Goal: Transaction & Acquisition: Purchase product/service

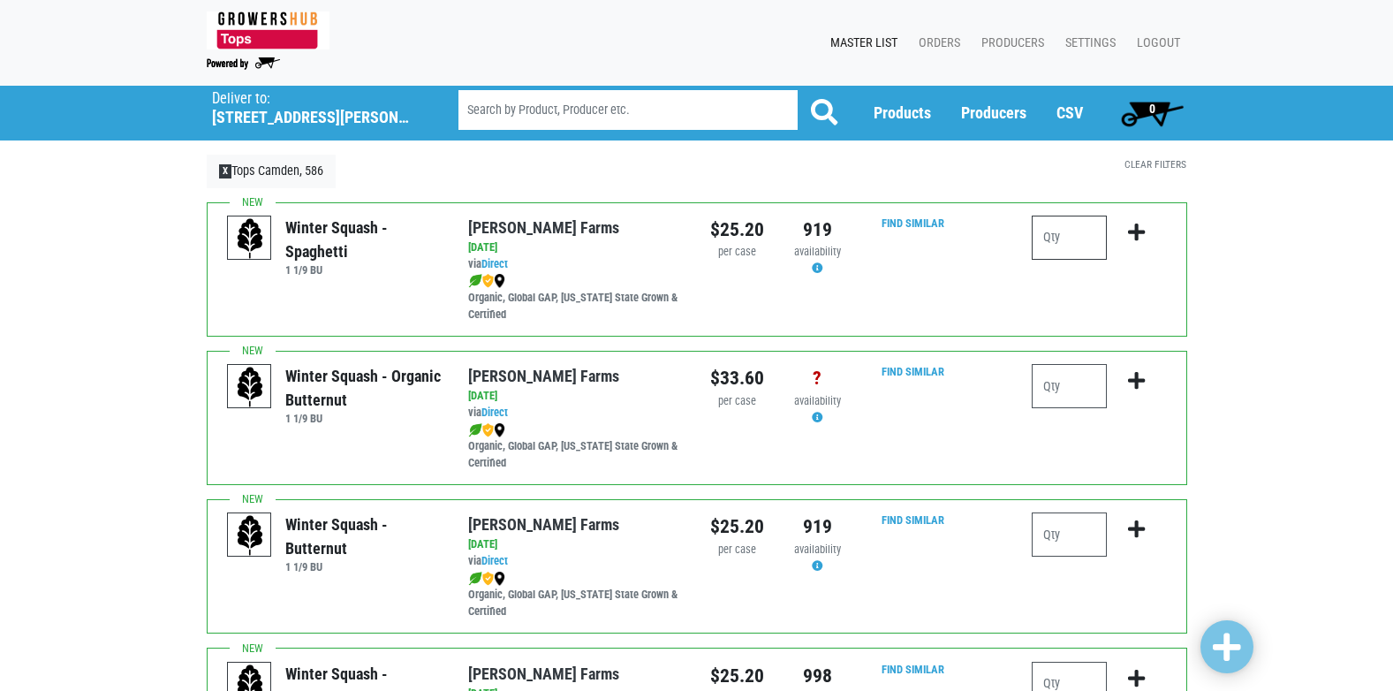
click at [1072, 234] on input "number" at bounding box center [1069, 238] width 75 height 44
type input "1"
click at [1136, 233] on icon "submit" at bounding box center [1136, 232] width 17 height 19
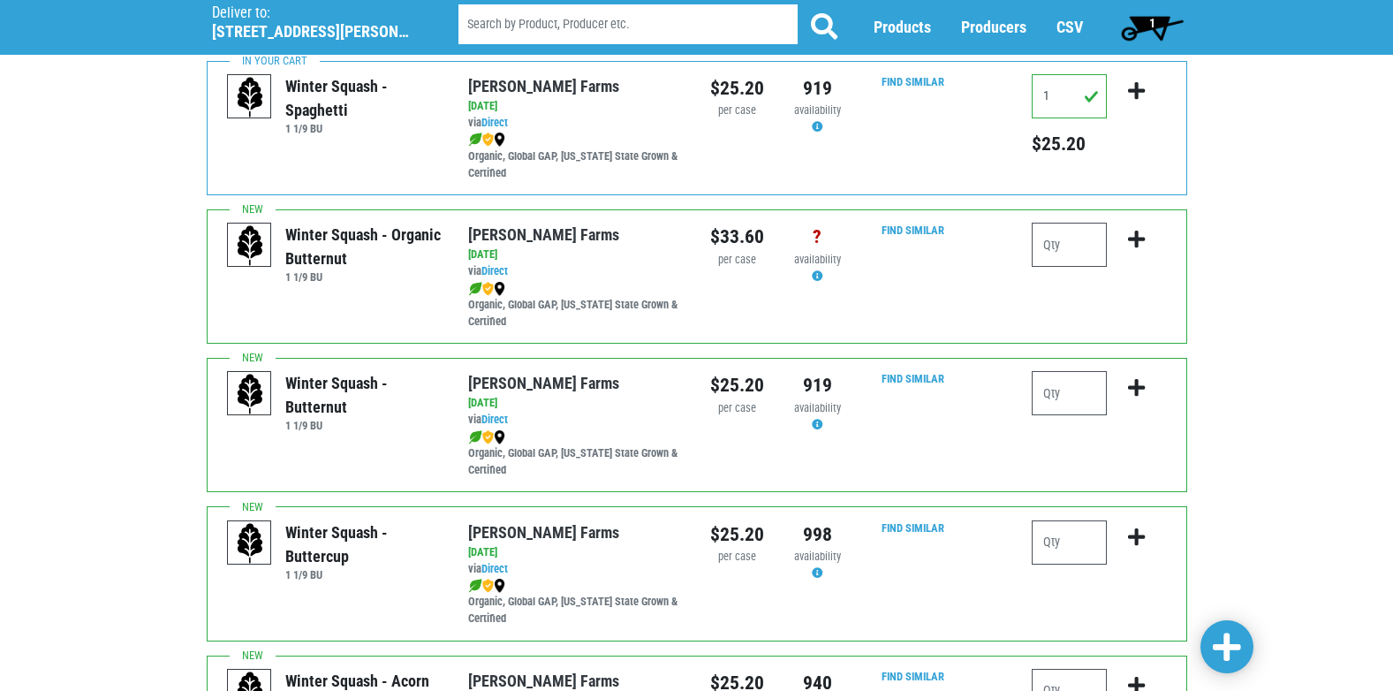
scroll to position [88, 0]
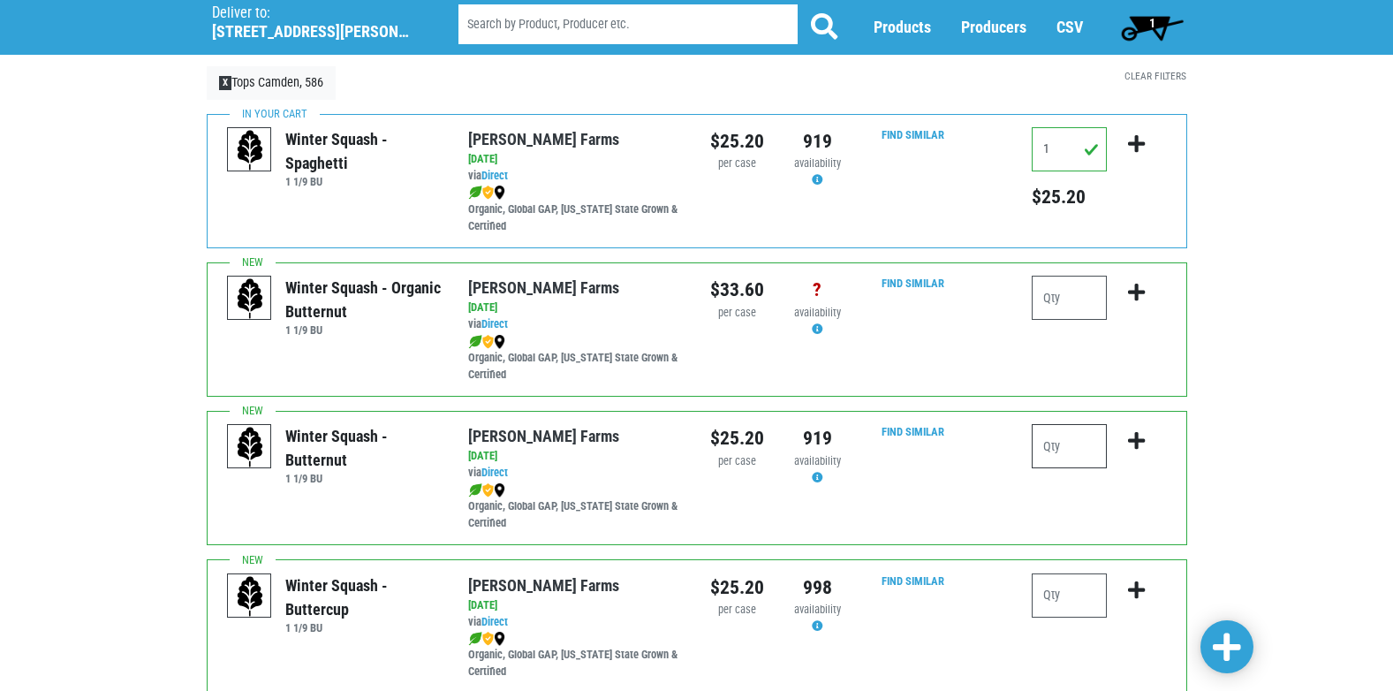
click at [1090, 448] on input "number" at bounding box center [1069, 446] width 75 height 44
type input "1"
click at [1134, 437] on icon "submit" at bounding box center [1136, 440] width 17 height 19
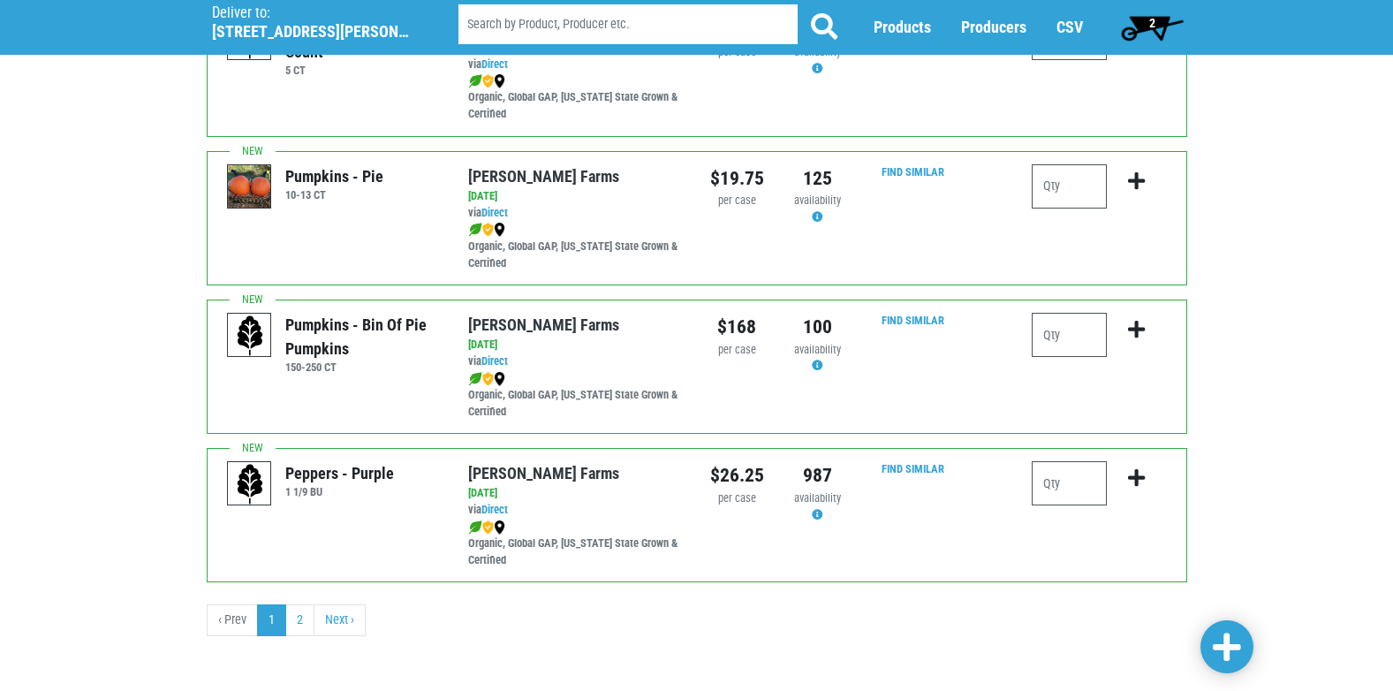
scroll to position [2581, 0]
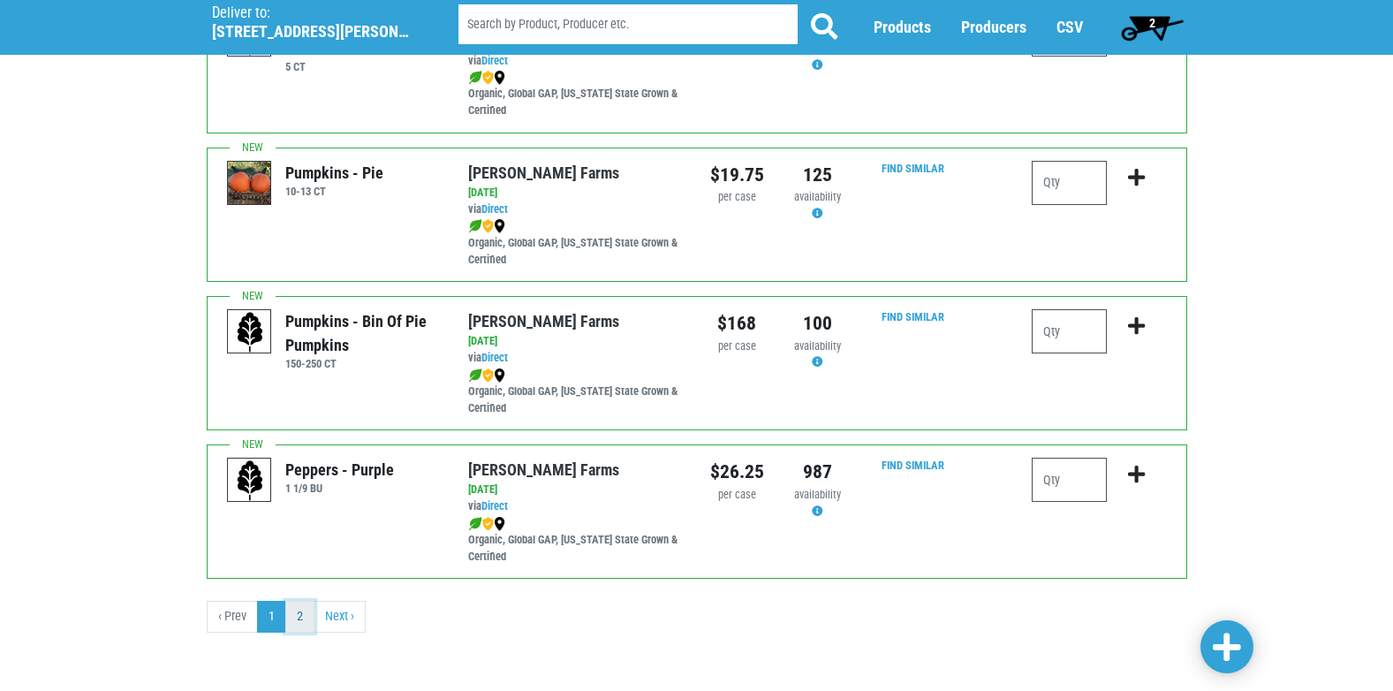
click at [301, 620] on link "2" at bounding box center [299, 617] width 29 height 32
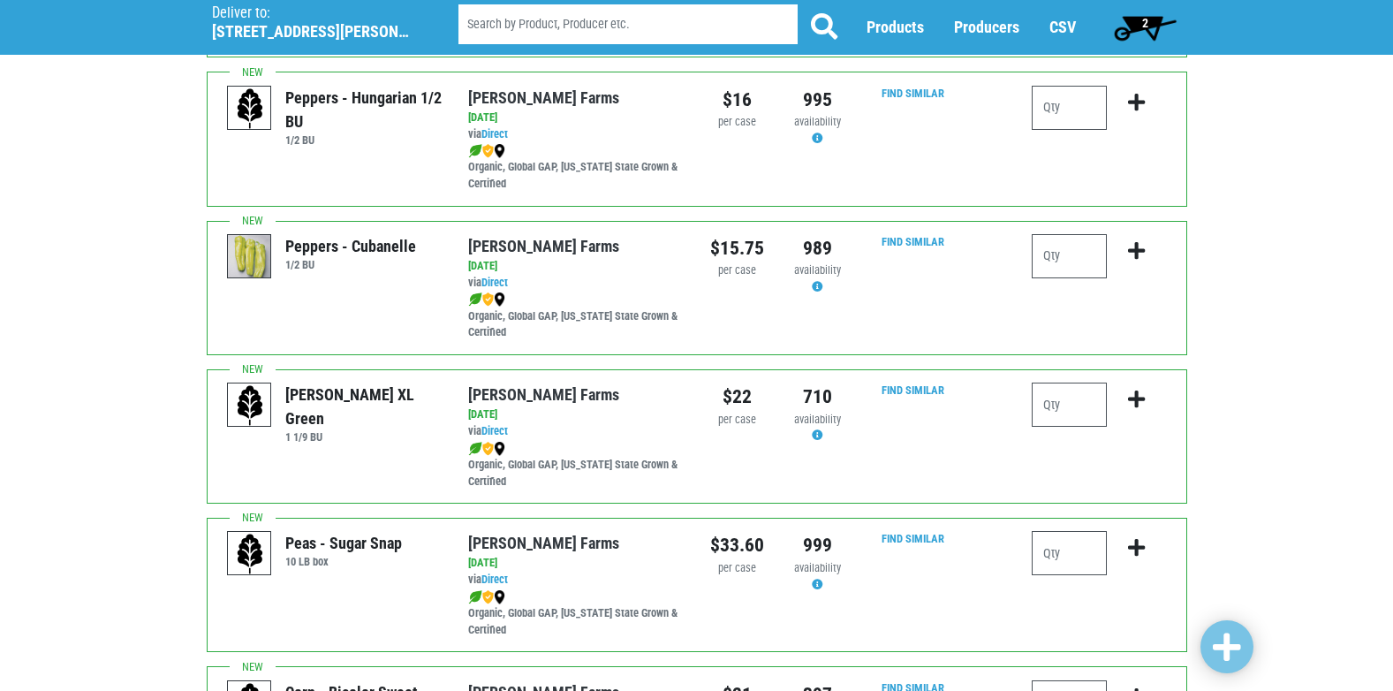
scroll to position [707, 0]
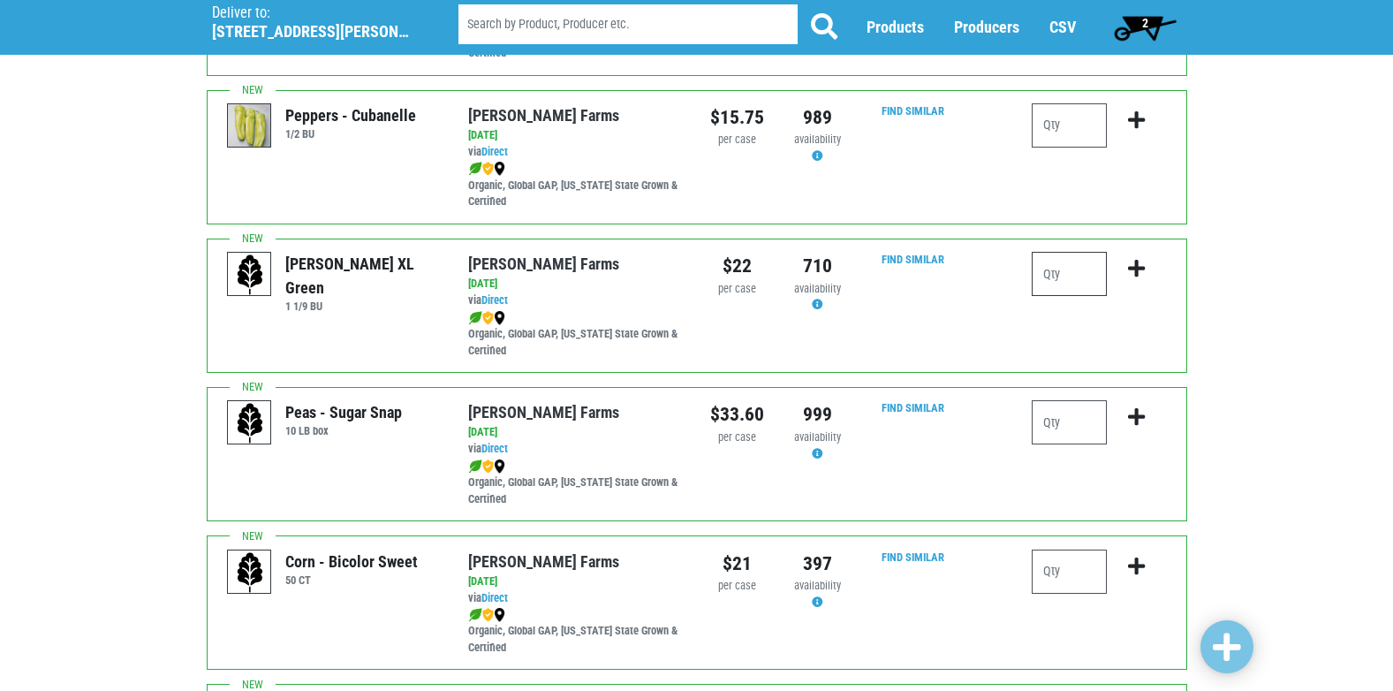
click at [1061, 280] on input "number" at bounding box center [1069, 274] width 75 height 44
type input "2"
click at [1136, 267] on icon "submit" at bounding box center [1136, 268] width 17 height 19
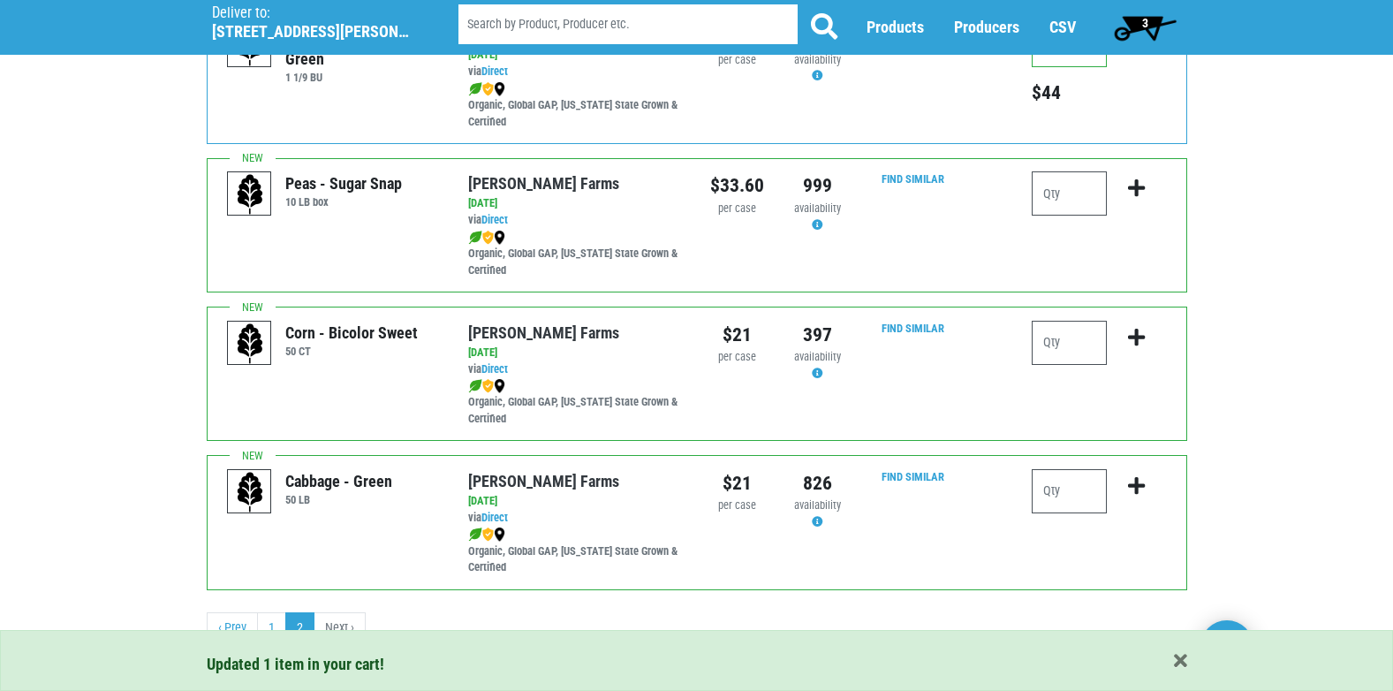
scroll to position [947, 0]
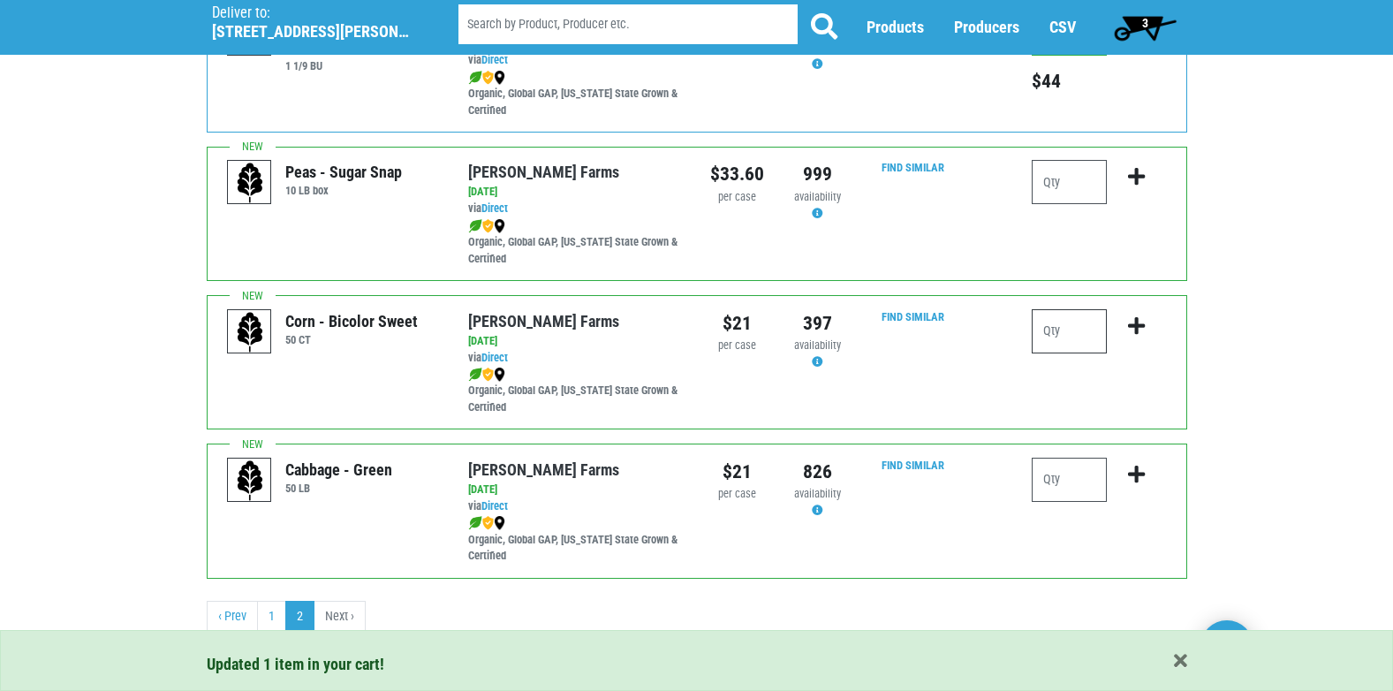
click at [1086, 341] on input "number" at bounding box center [1069, 331] width 75 height 44
type input "2"
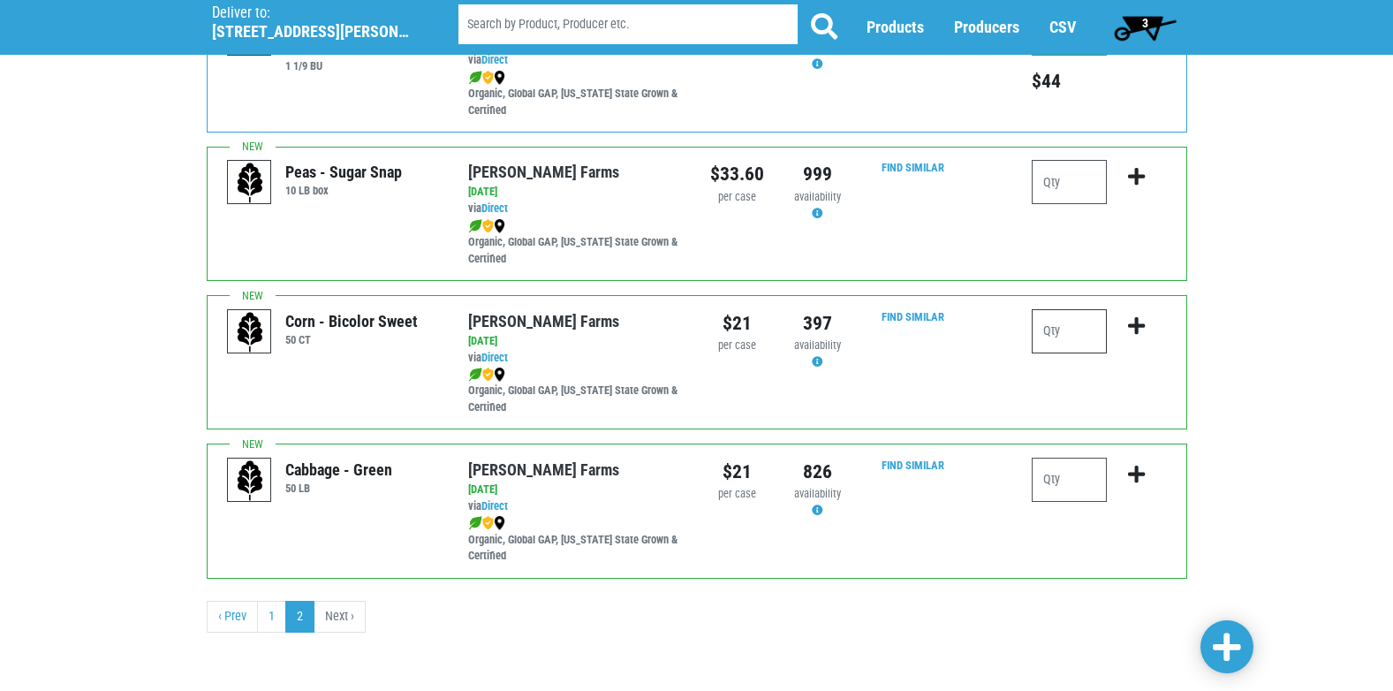
type input "2"
type input "1"
click at [1141, 329] on icon "submit" at bounding box center [1136, 325] width 17 height 19
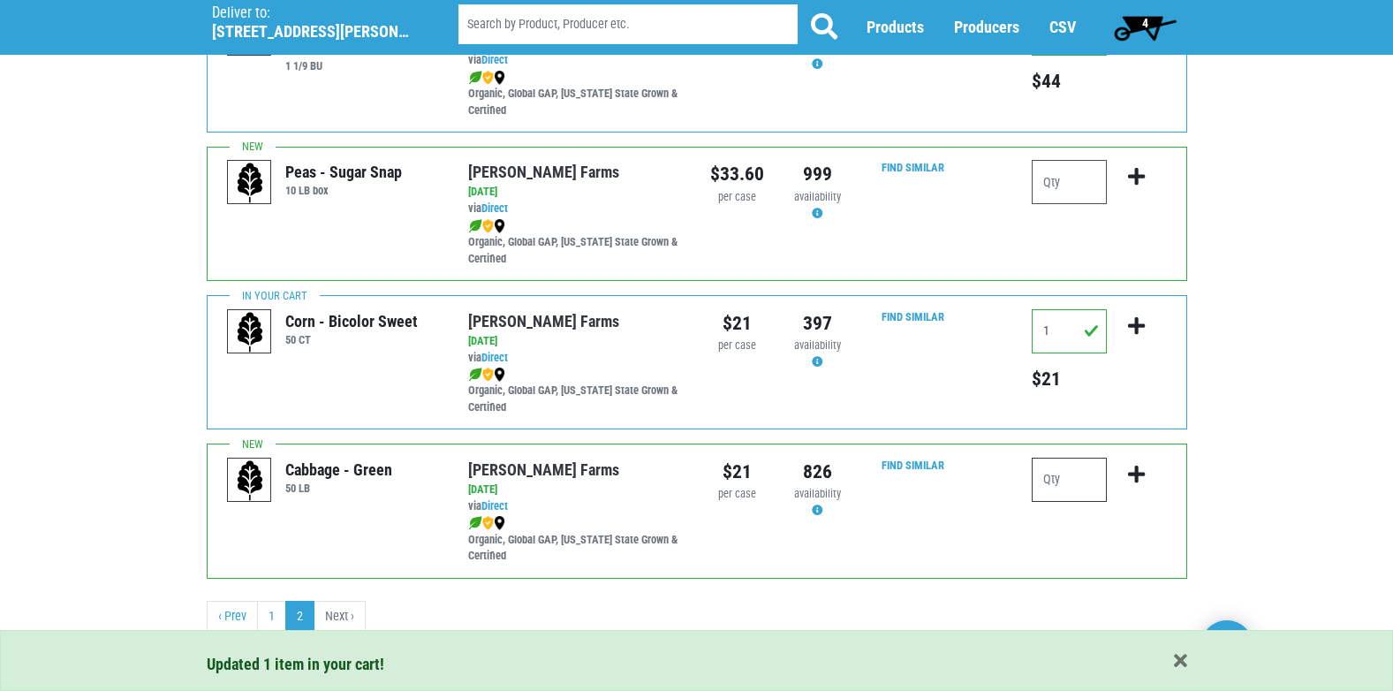
click at [1074, 480] on input "number" at bounding box center [1069, 480] width 75 height 44
type input "1"
click at [1134, 477] on icon "submit" at bounding box center [1136, 474] width 17 height 19
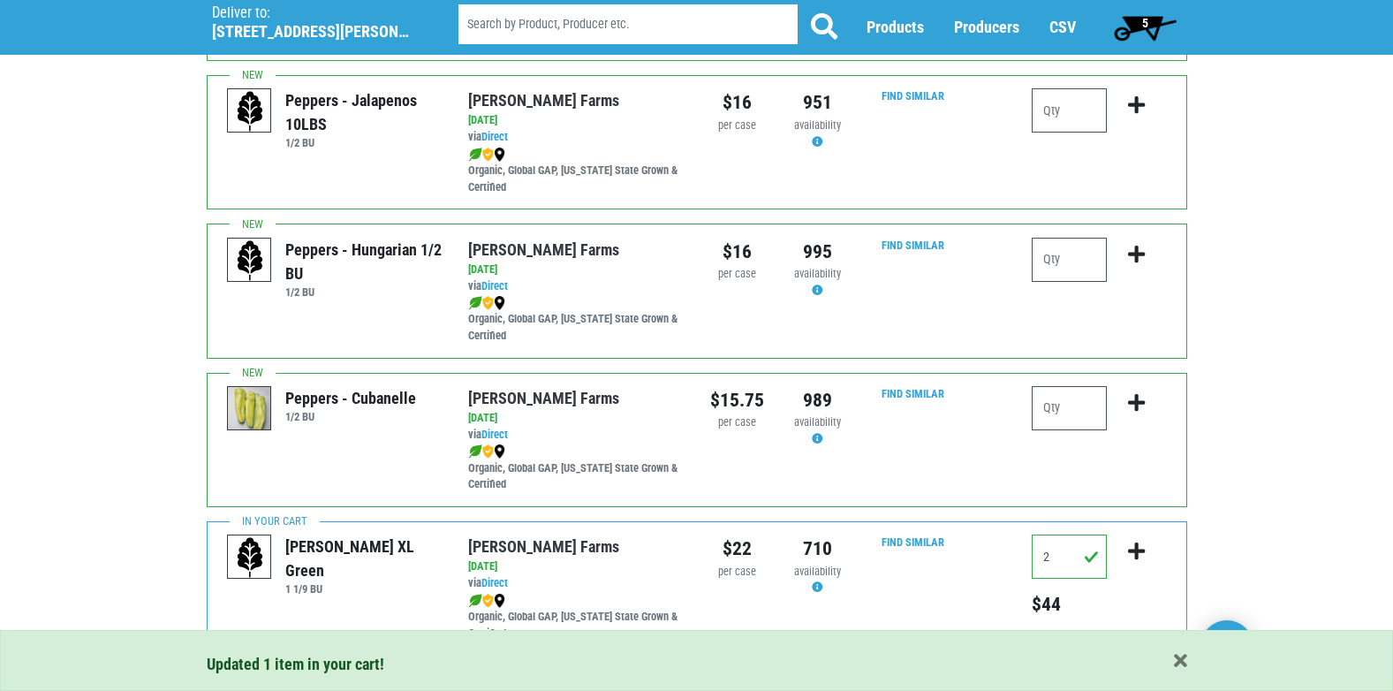
scroll to position [417, 0]
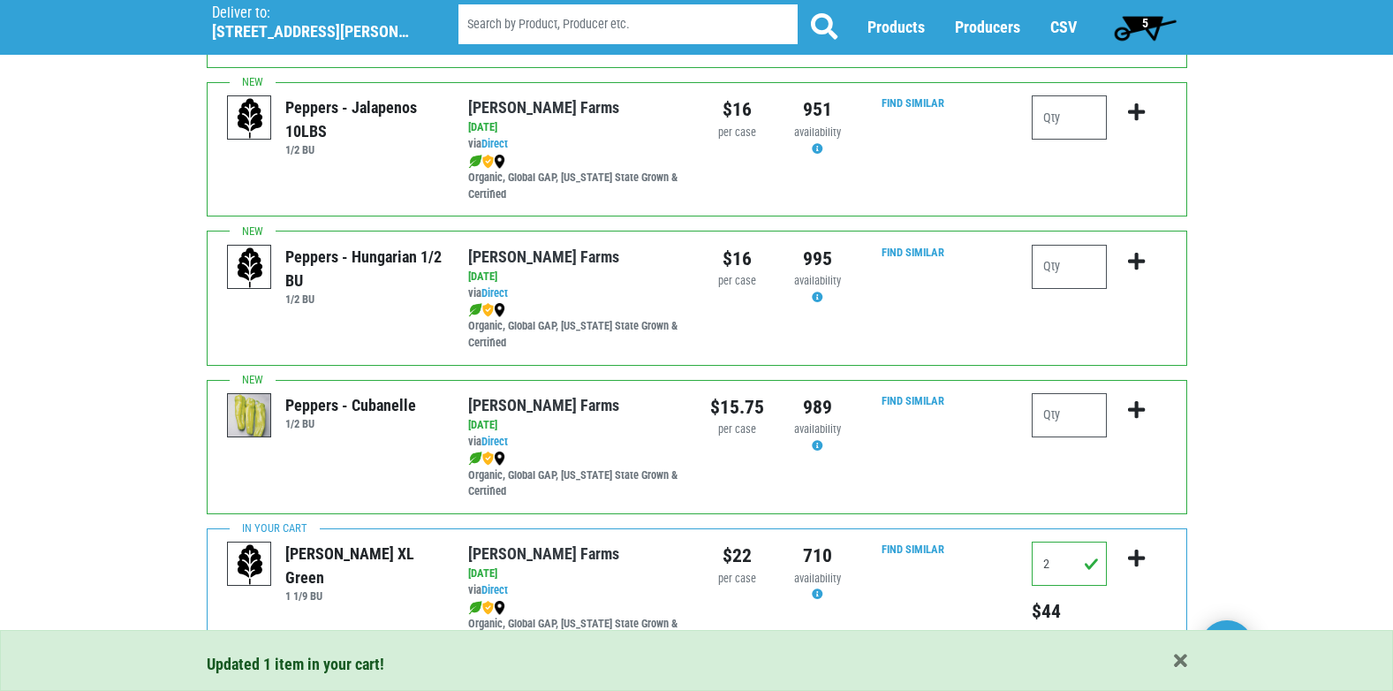
click at [1143, 19] on span "5" at bounding box center [1145, 23] width 6 height 14
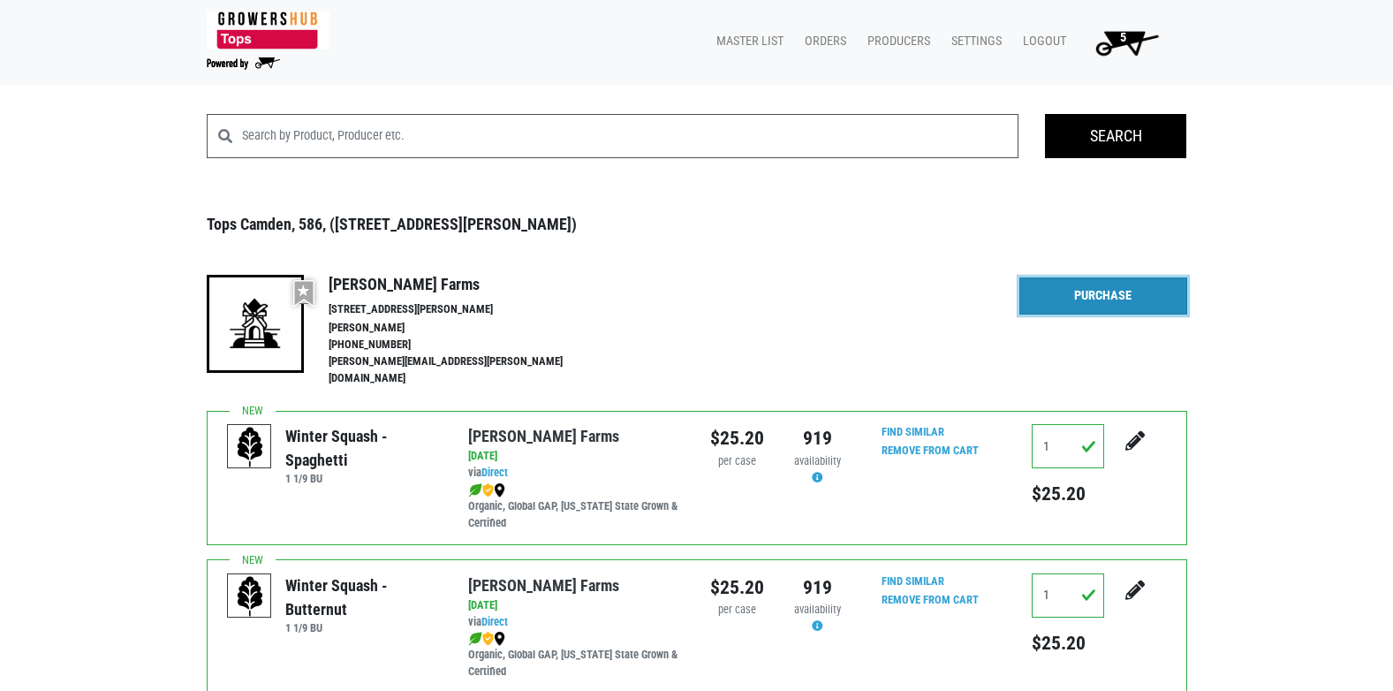
click at [1098, 304] on link "Purchase" at bounding box center [1104, 295] width 168 height 37
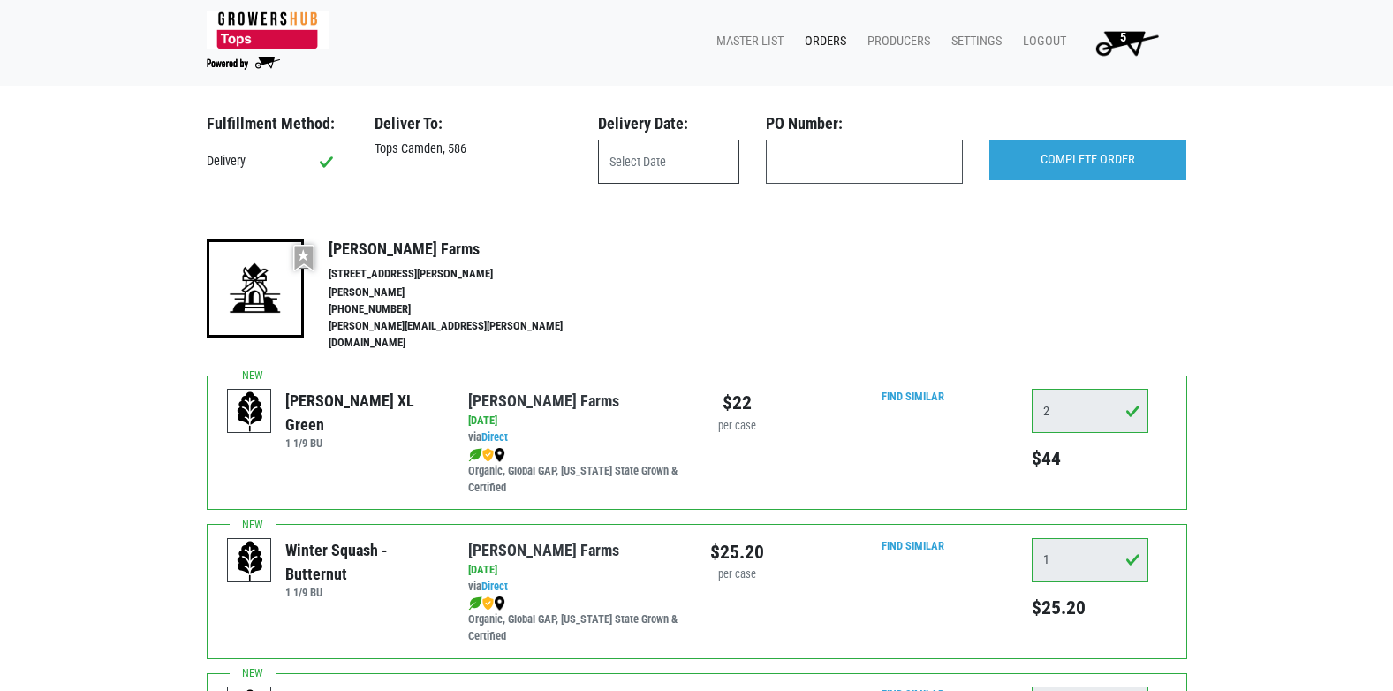
click at [639, 165] on input "text" at bounding box center [668, 162] width 141 height 44
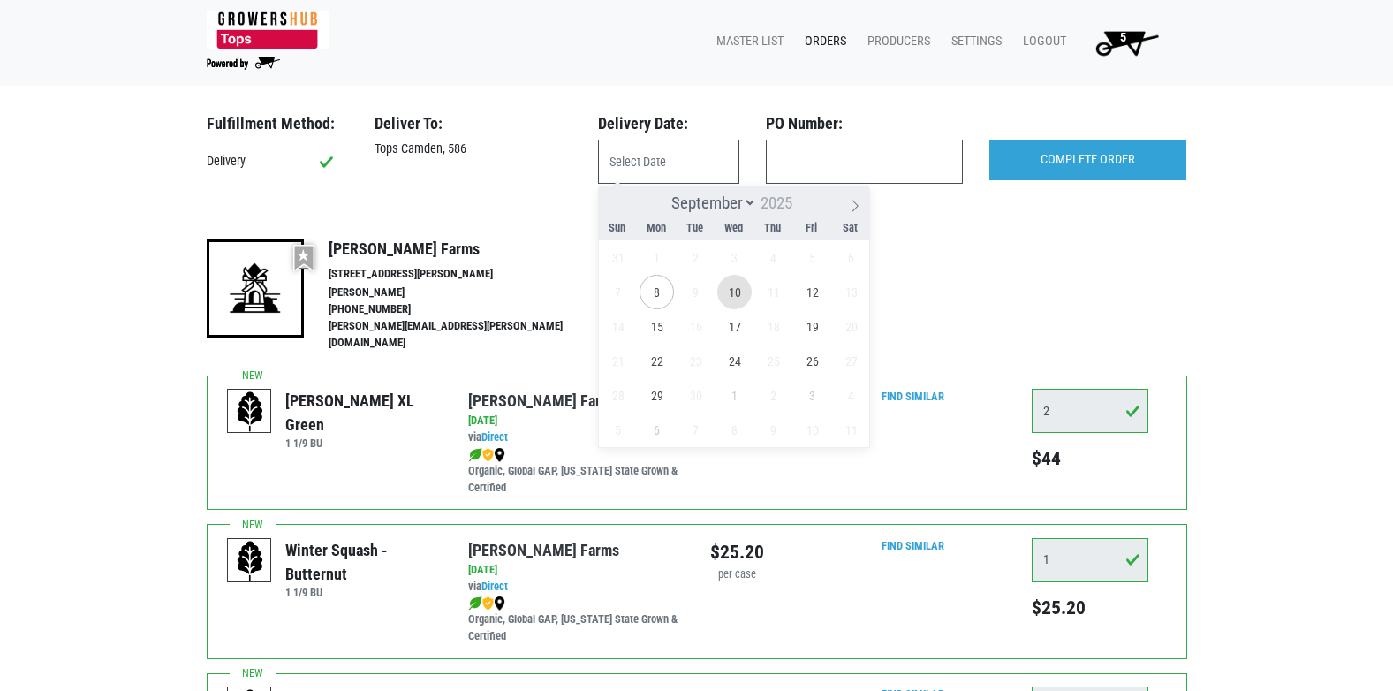
click at [730, 282] on span "10" at bounding box center [734, 292] width 34 height 34
type input "[DATE]"
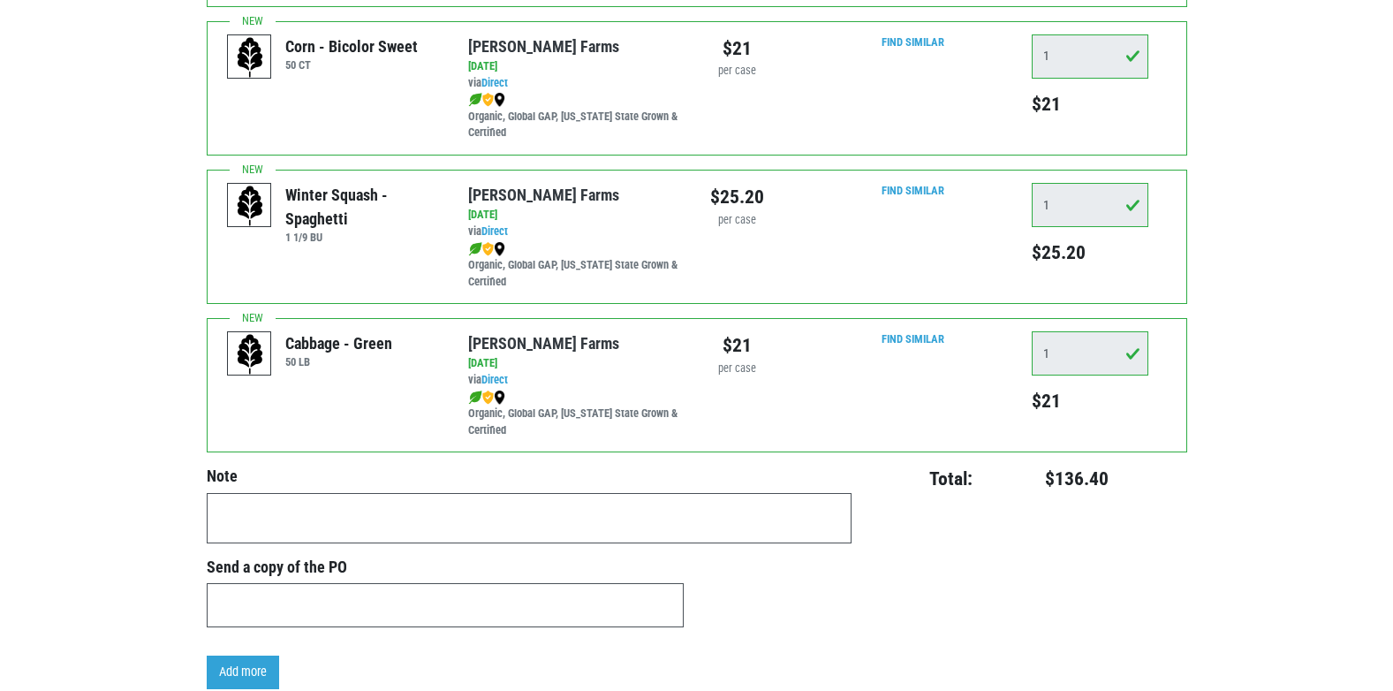
scroll to position [791, 0]
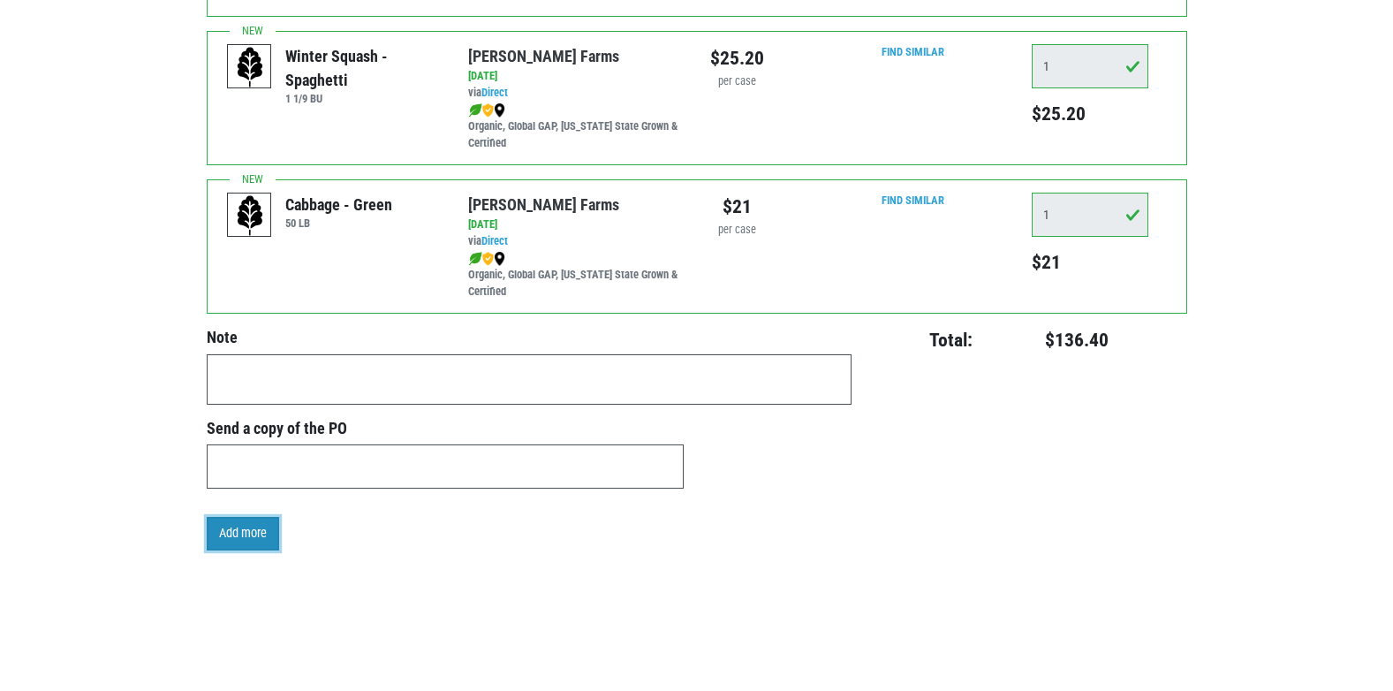
click at [237, 517] on link "Add more" at bounding box center [243, 534] width 72 height 34
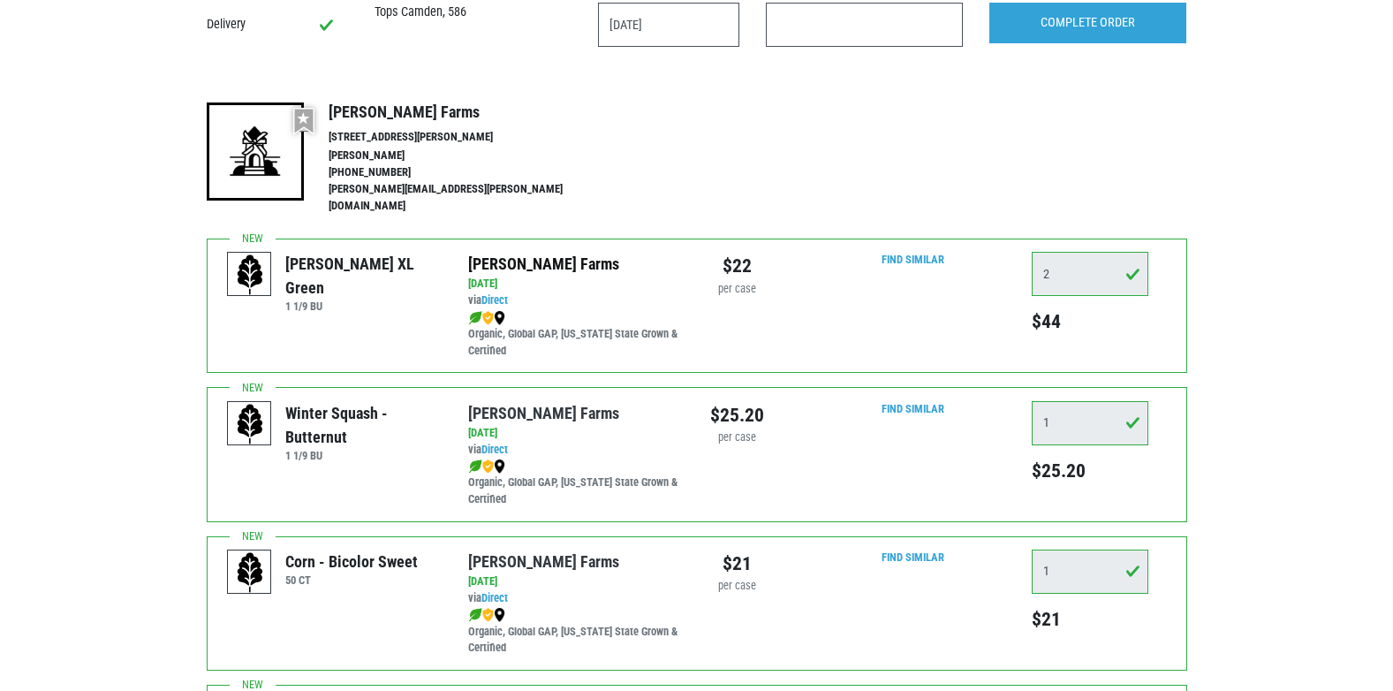
scroll to position [0, 0]
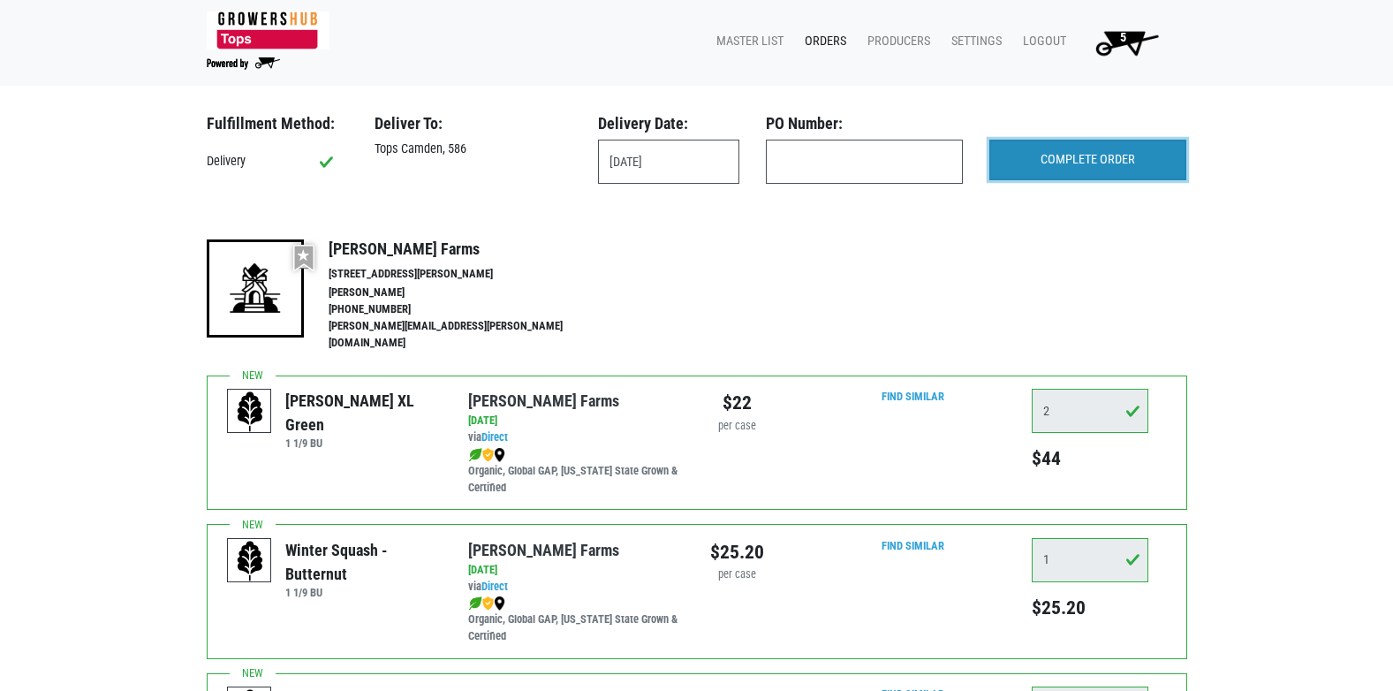
click at [1122, 165] on input "COMPLETE ORDER" at bounding box center [1087, 160] width 197 height 41
click at [838, 38] on link "Orders" at bounding box center [822, 42] width 63 height 34
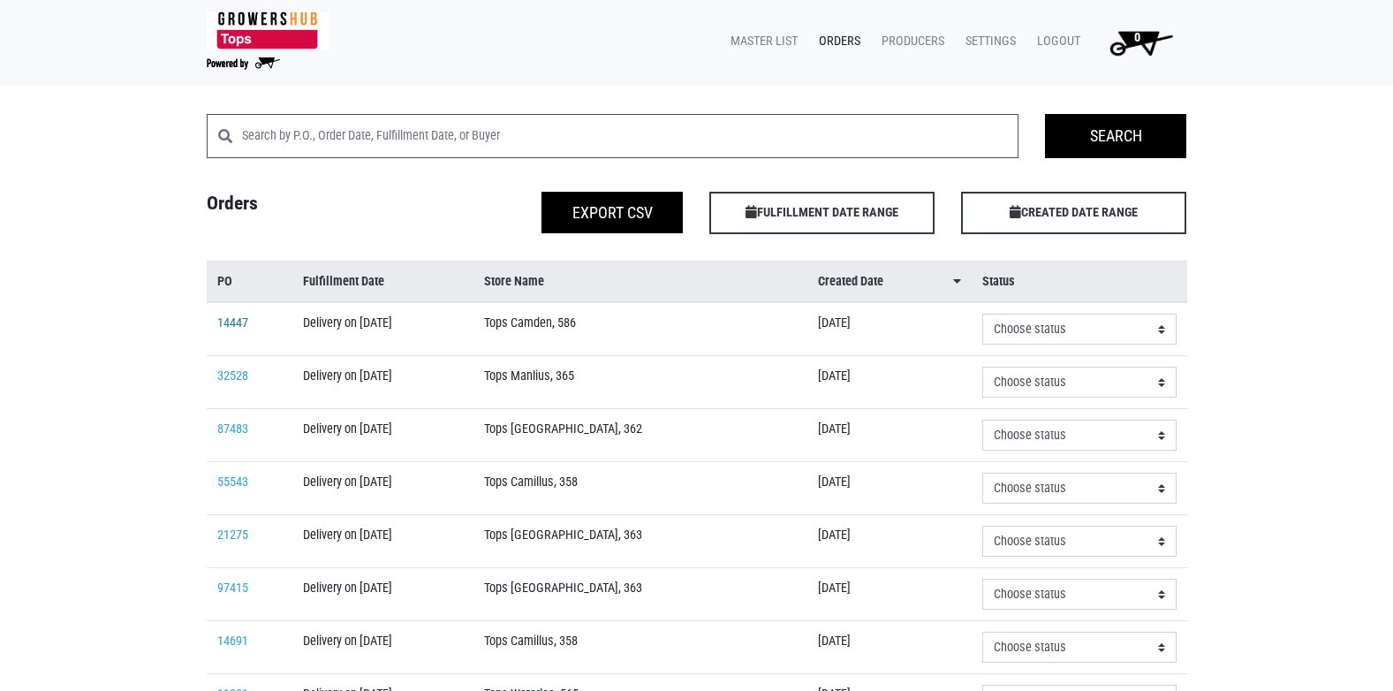
click at [237, 328] on link "14447" at bounding box center [232, 322] width 31 height 15
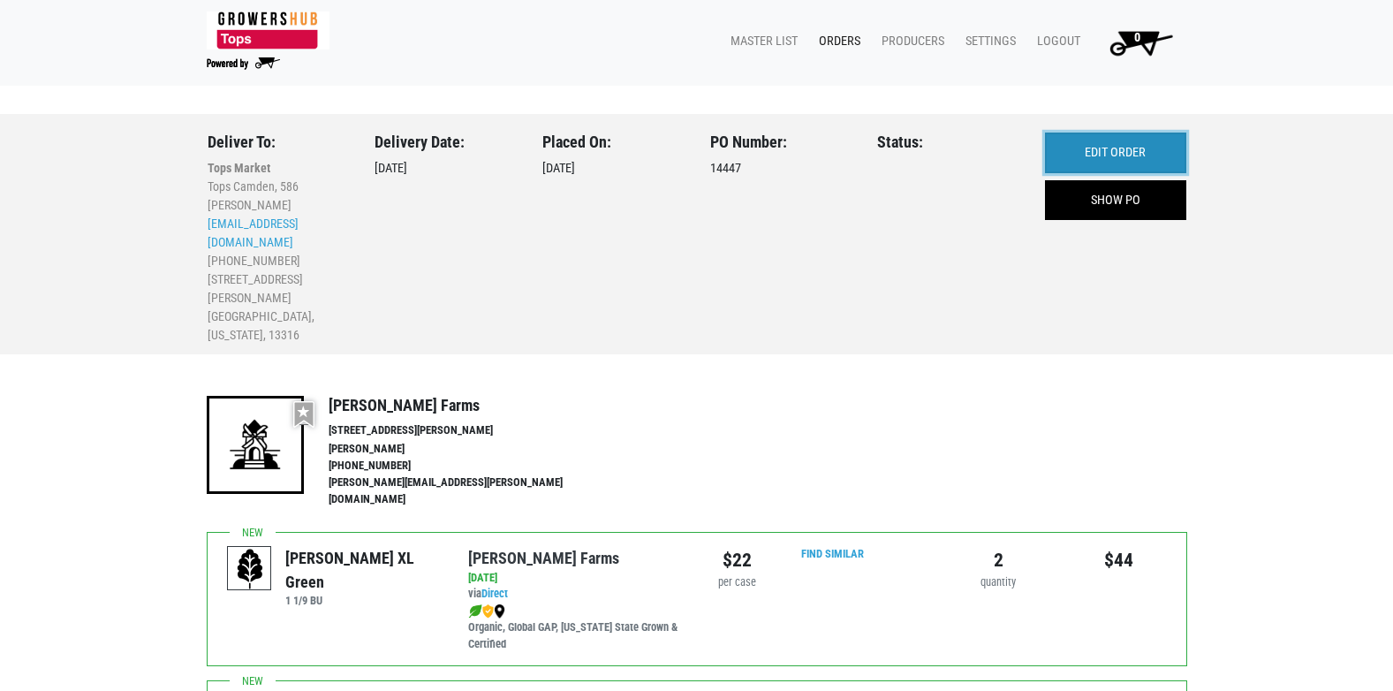
click at [1127, 144] on link "EDIT ORDER" at bounding box center [1115, 153] width 141 height 41
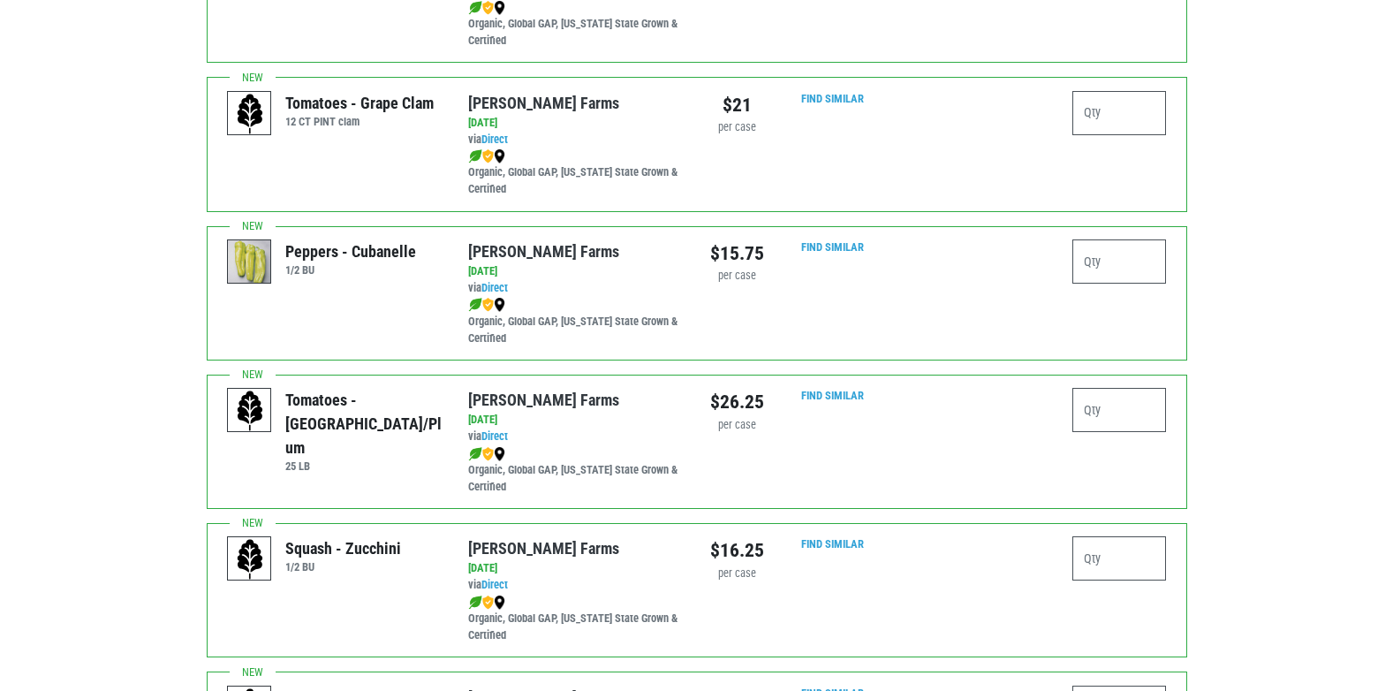
scroll to position [2827, 0]
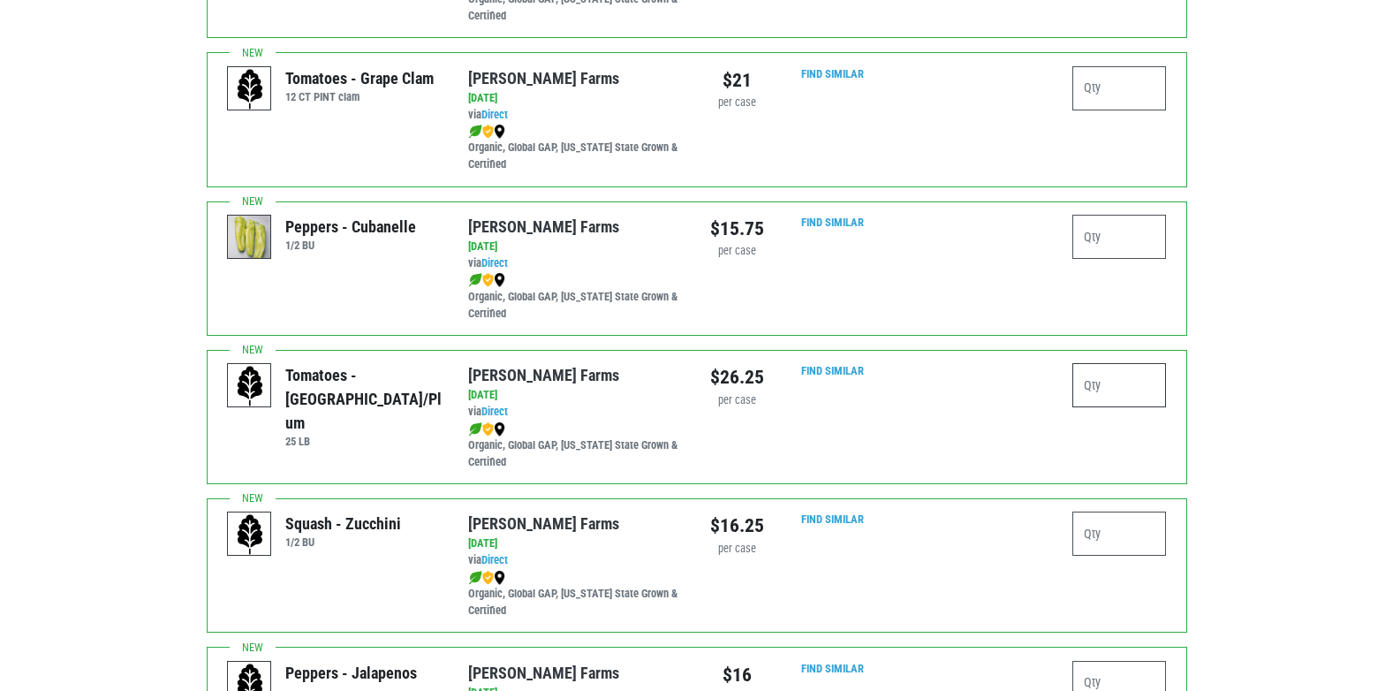
click at [1116, 366] on input "number" at bounding box center [1120, 385] width 95 height 44
type input "1"
click at [1105, 427] on div "1" at bounding box center [1058, 416] width 241 height 107
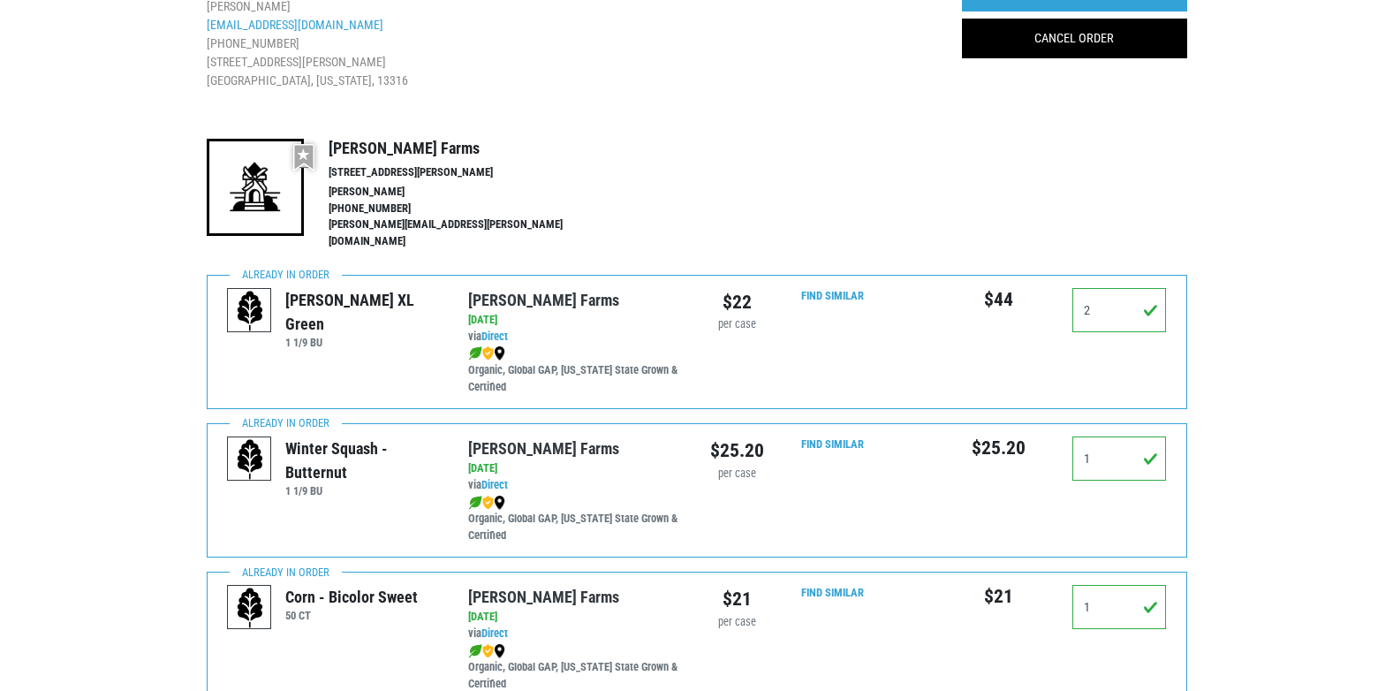
scroll to position [0, 0]
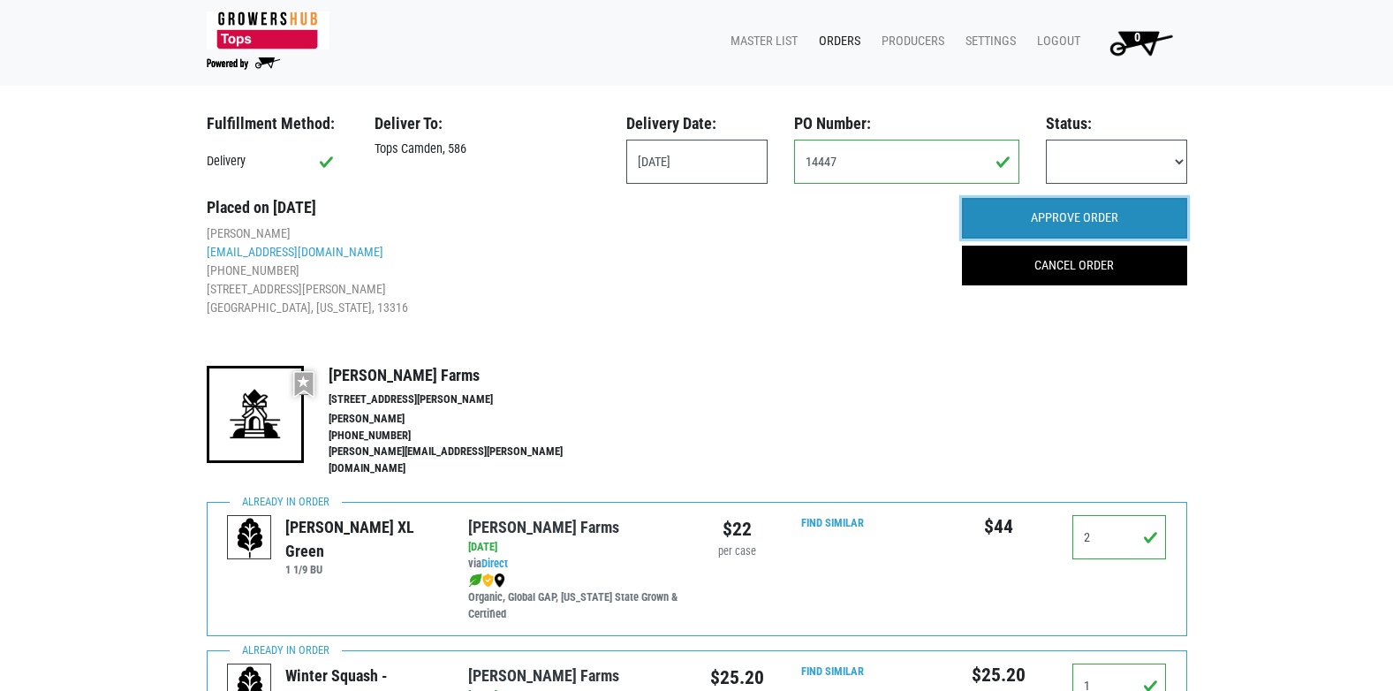
click at [1047, 216] on input "APPROVE ORDER" at bounding box center [1074, 218] width 225 height 41
